Goal: Information Seeking & Learning: Learn about a topic

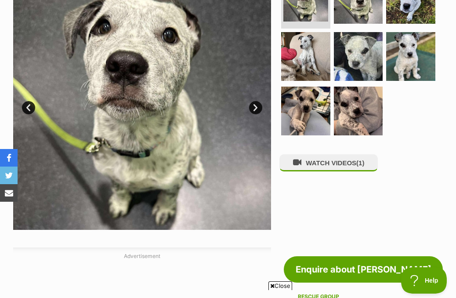
scroll to position [211, 0]
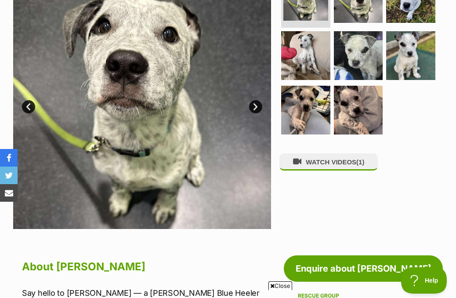
click at [248, 105] on img at bounding box center [142, 100] width 258 height 258
click at [258, 106] on link "Next" at bounding box center [255, 106] width 13 height 13
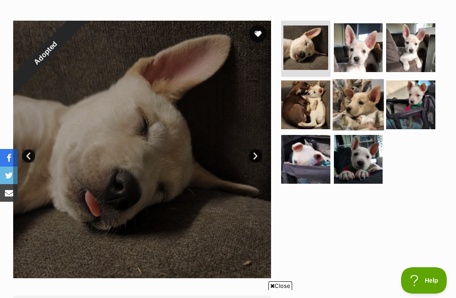
click at [368, 105] on img at bounding box center [358, 104] width 51 height 51
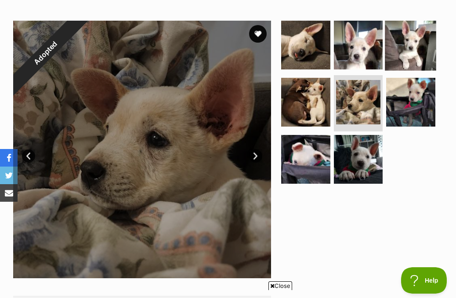
click at [412, 45] on img at bounding box center [411, 44] width 51 height 51
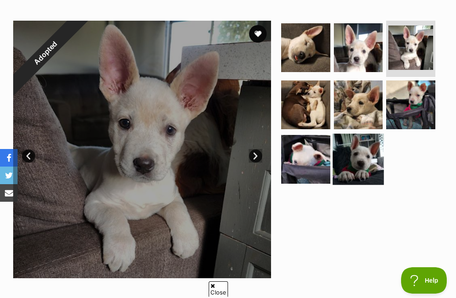
click at [358, 146] on img at bounding box center [358, 159] width 51 height 51
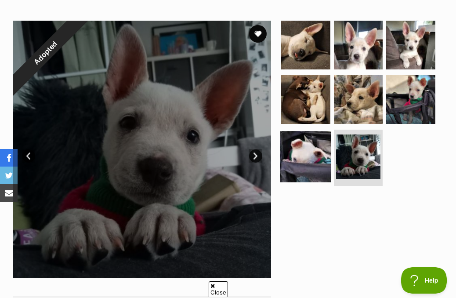
click at [325, 149] on img at bounding box center [305, 156] width 51 height 51
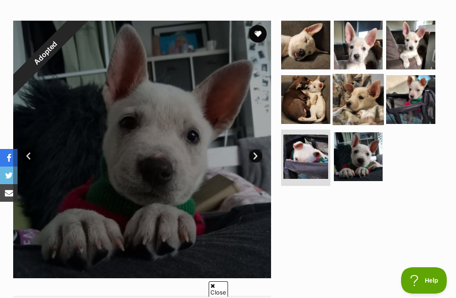
click at [355, 107] on img at bounding box center [358, 99] width 51 height 51
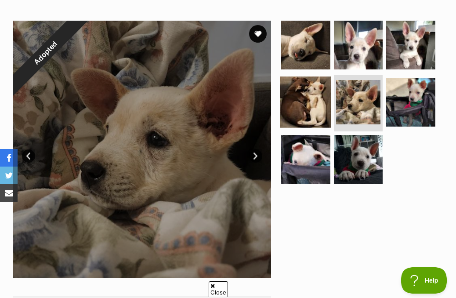
click at [296, 101] on img at bounding box center [305, 101] width 51 height 51
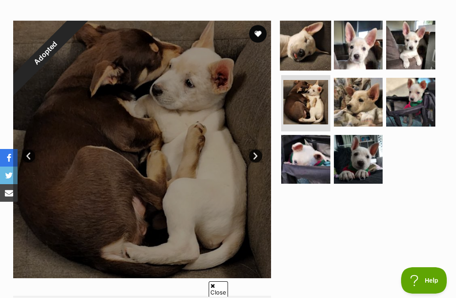
click at [320, 39] on img at bounding box center [305, 44] width 51 height 51
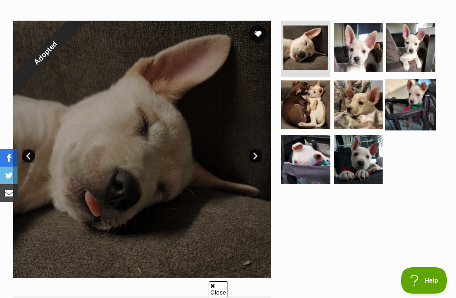
click at [399, 99] on img at bounding box center [411, 104] width 51 height 51
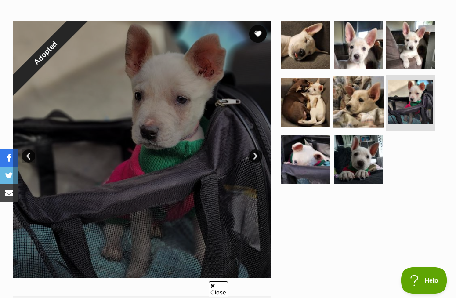
click at [373, 97] on img at bounding box center [358, 101] width 51 height 51
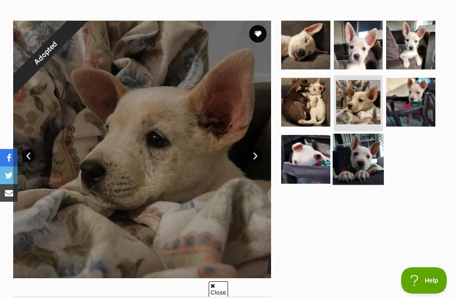
click at [366, 140] on img at bounding box center [358, 159] width 51 height 51
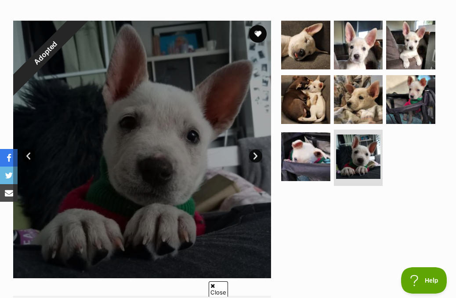
click at [332, 148] on ul at bounding box center [362, 105] width 164 height 169
click at [319, 110] on img at bounding box center [305, 99] width 51 height 51
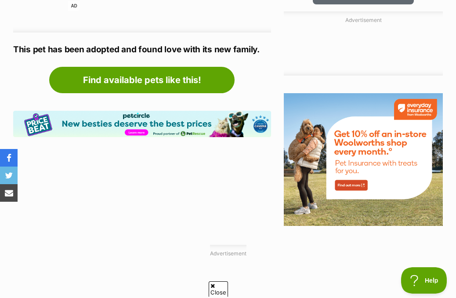
scroll to position [715, 0]
